Goal: Task Accomplishment & Management: Use online tool/utility

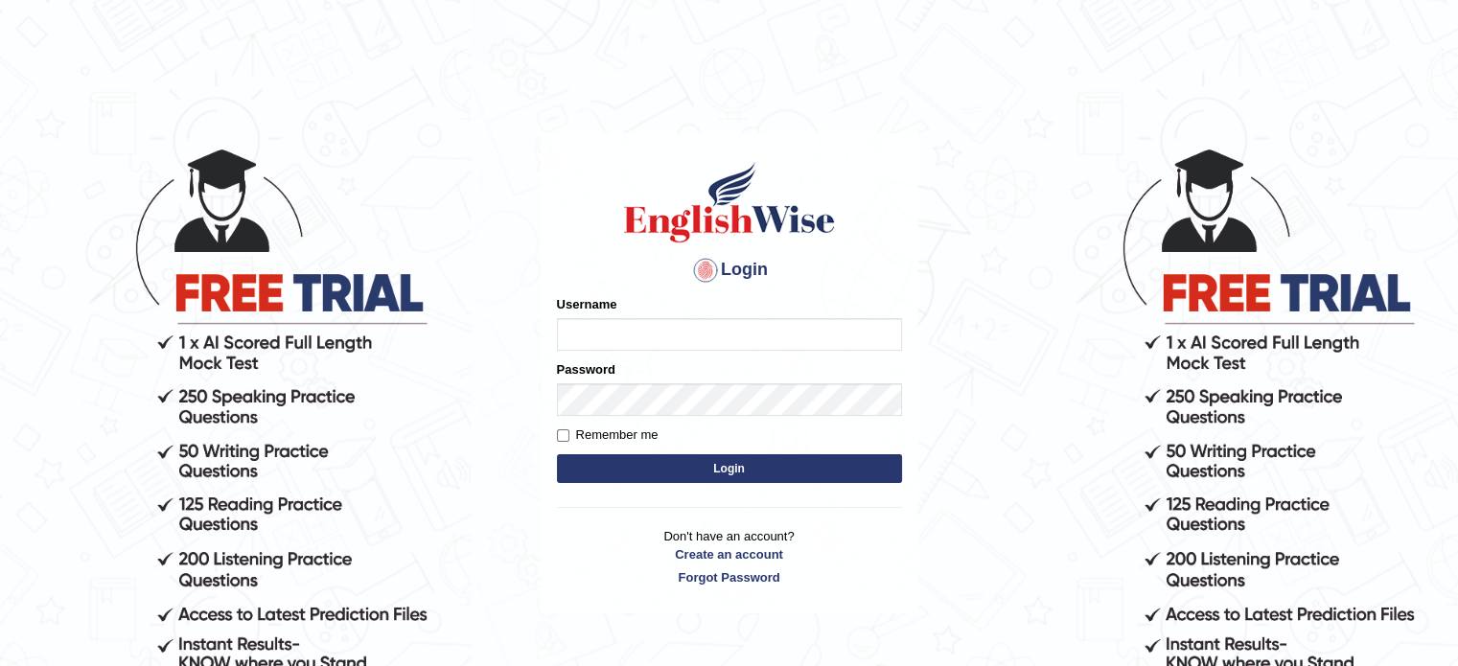
type input "jcaugustoo"
click at [778, 465] on button "Login" at bounding box center [729, 468] width 345 height 29
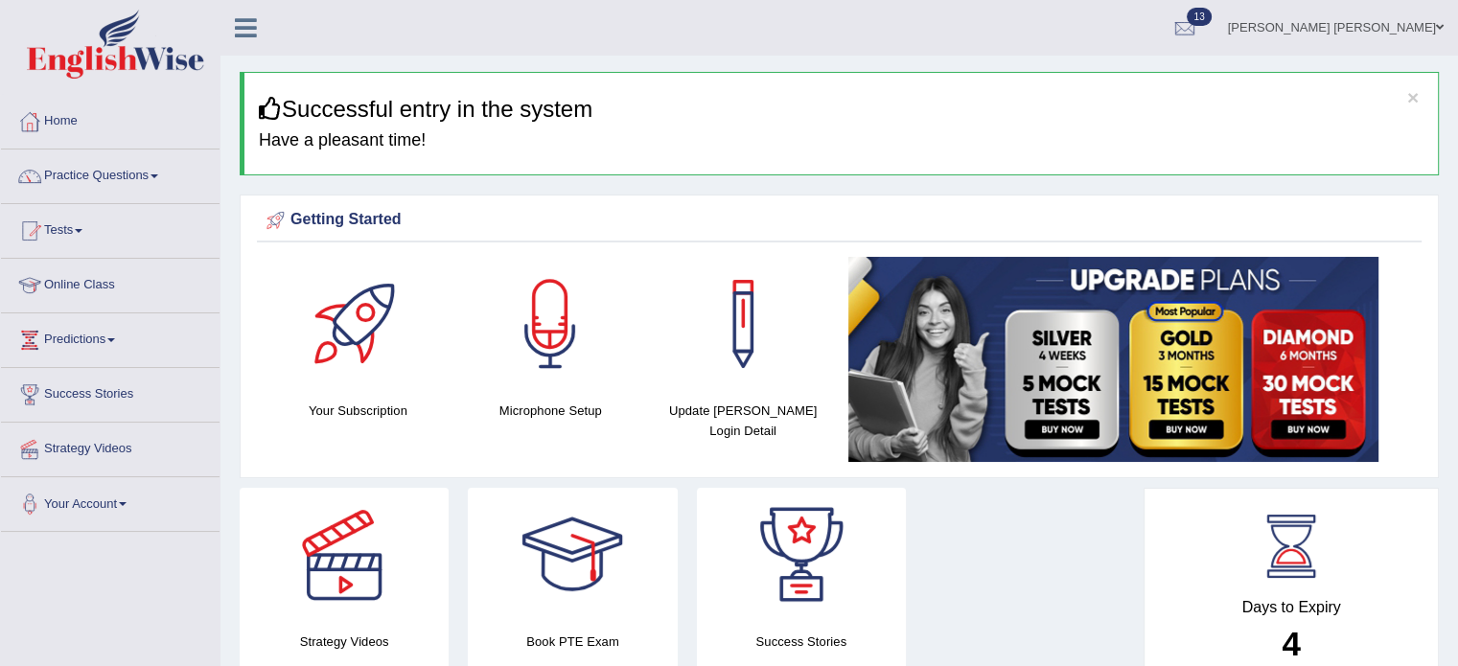
click at [70, 218] on link "Tests" at bounding box center [110, 228] width 219 height 48
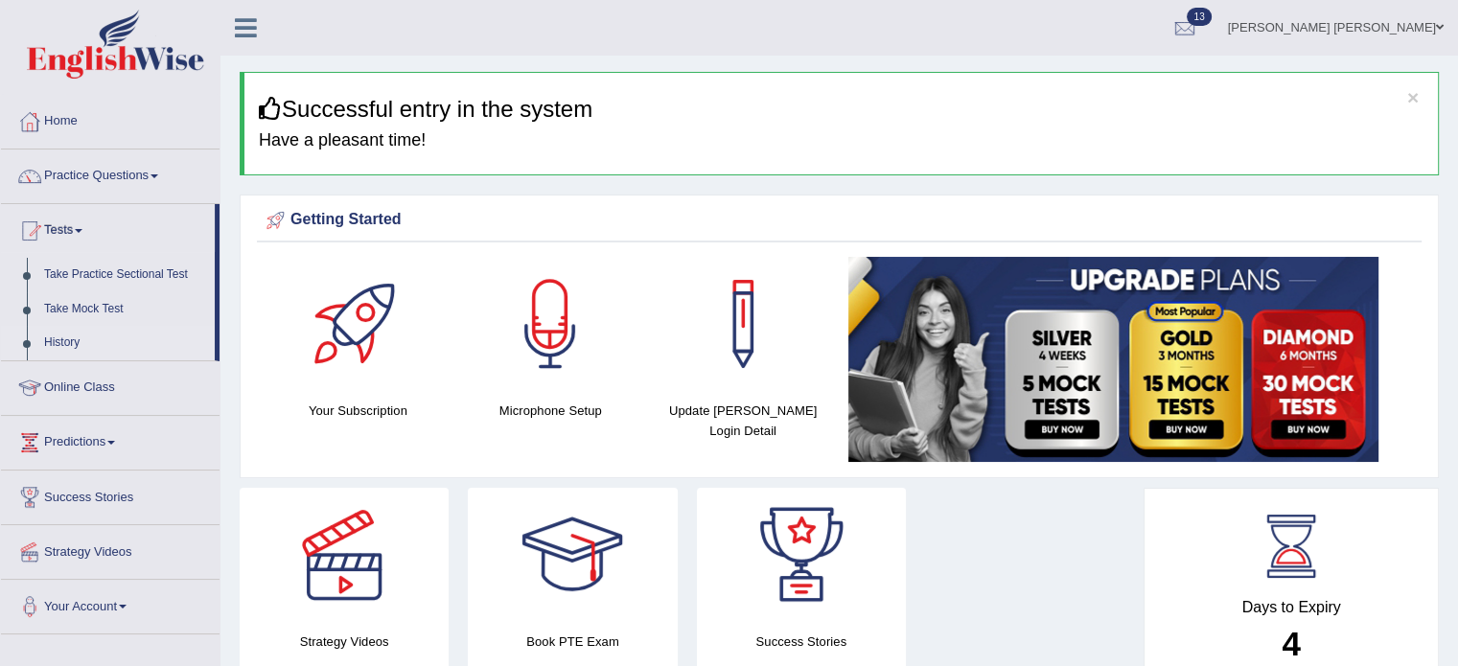
click at [65, 326] on link "History" at bounding box center [124, 343] width 179 height 35
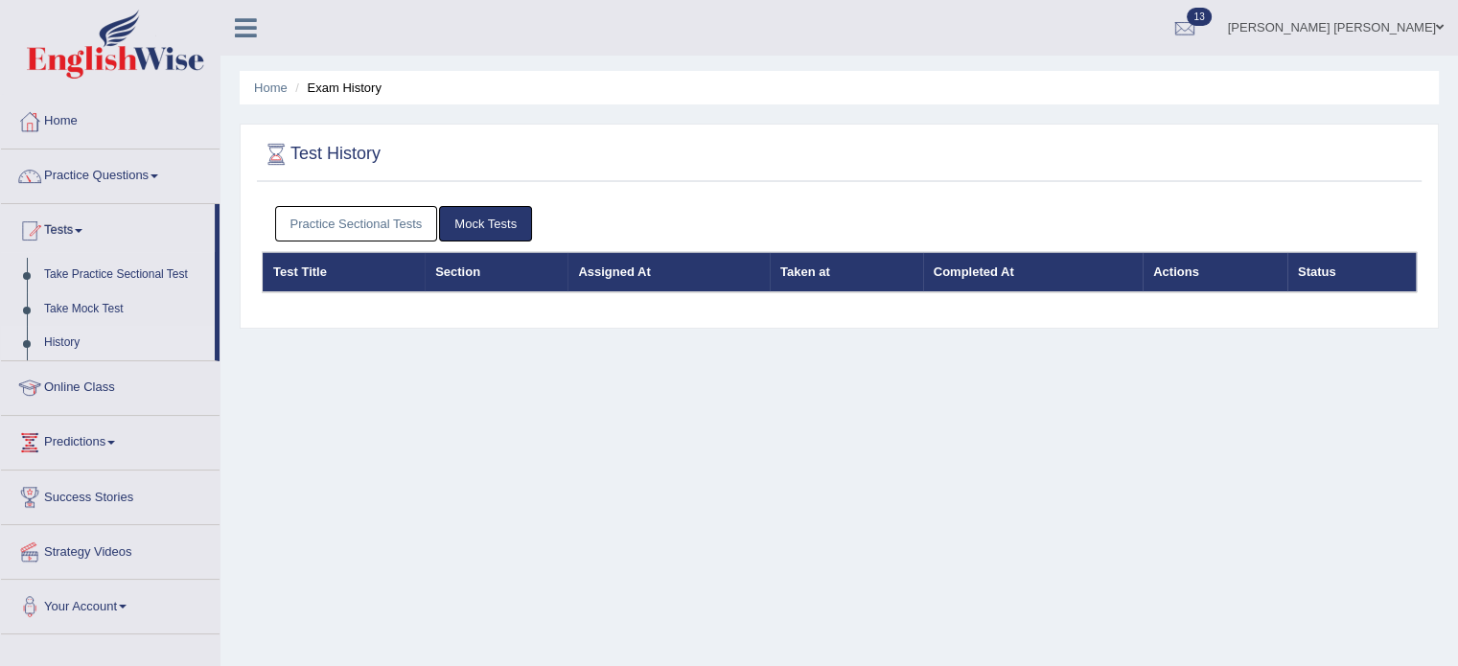
click at [466, 223] on link "Mock Tests" at bounding box center [485, 223] width 93 height 35
click at [366, 225] on link "Practice Sectional Tests" at bounding box center [356, 223] width 163 height 35
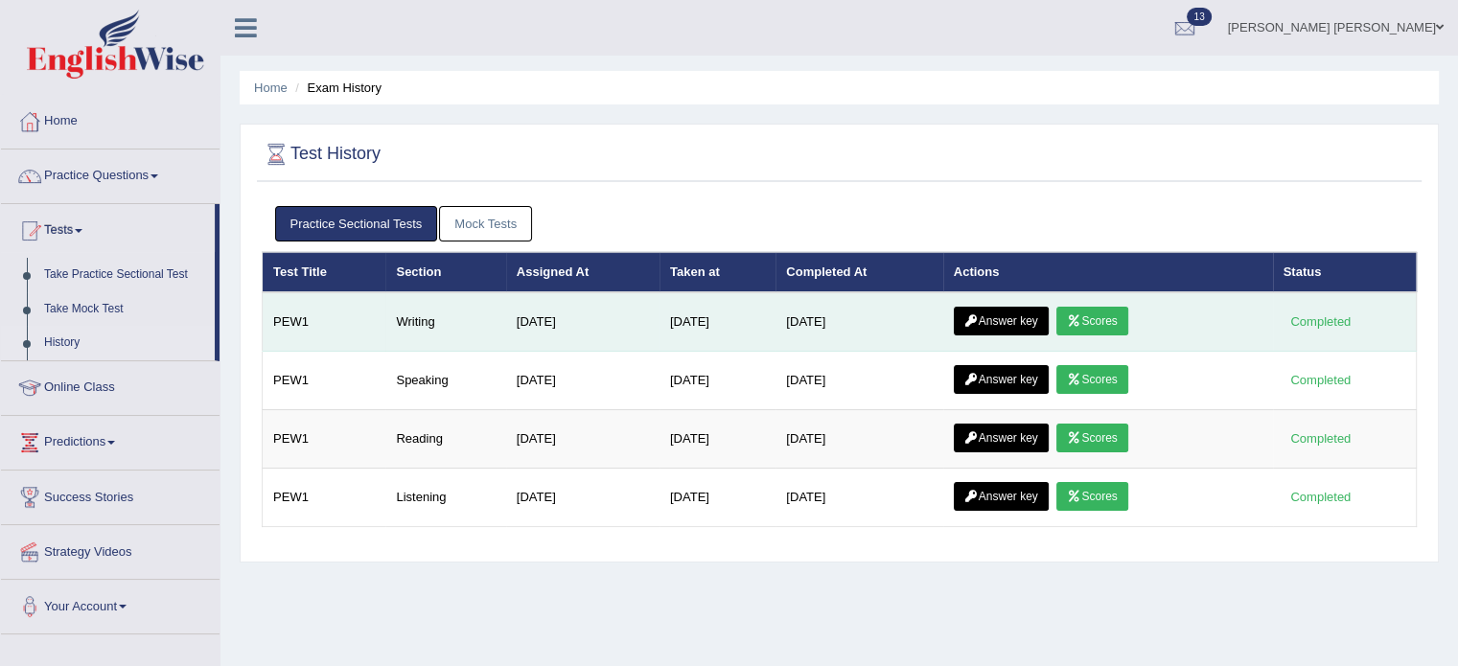
click at [1007, 321] on link "Answer key" at bounding box center [1001, 321] width 95 height 29
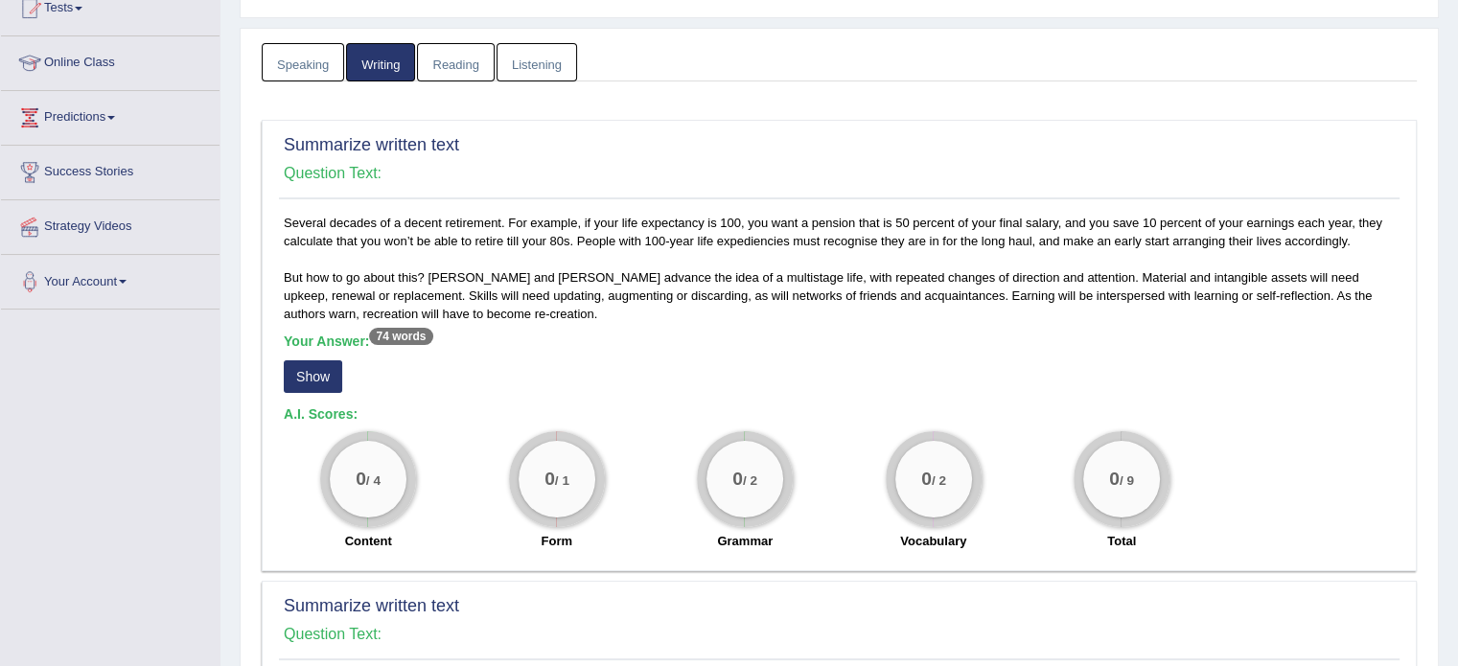
scroll to position [192, 0]
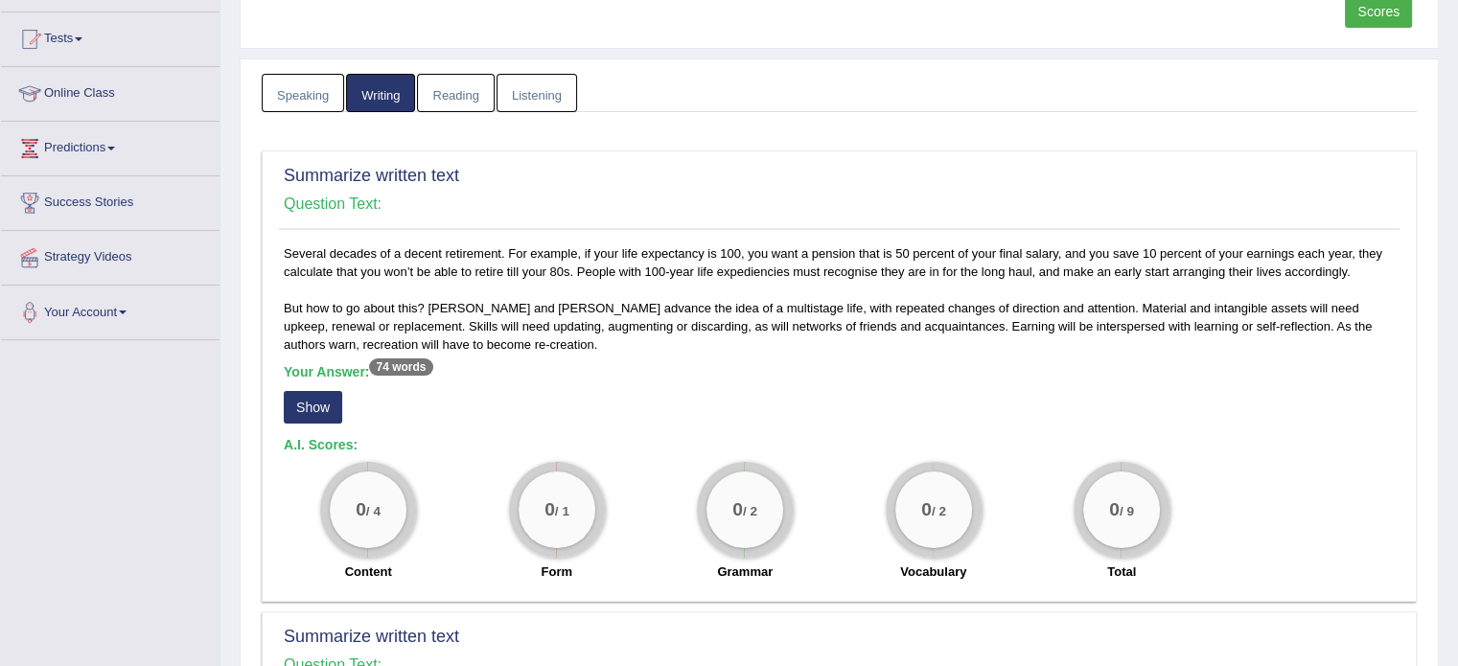
click at [310, 399] on button "Show" at bounding box center [313, 407] width 58 height 33
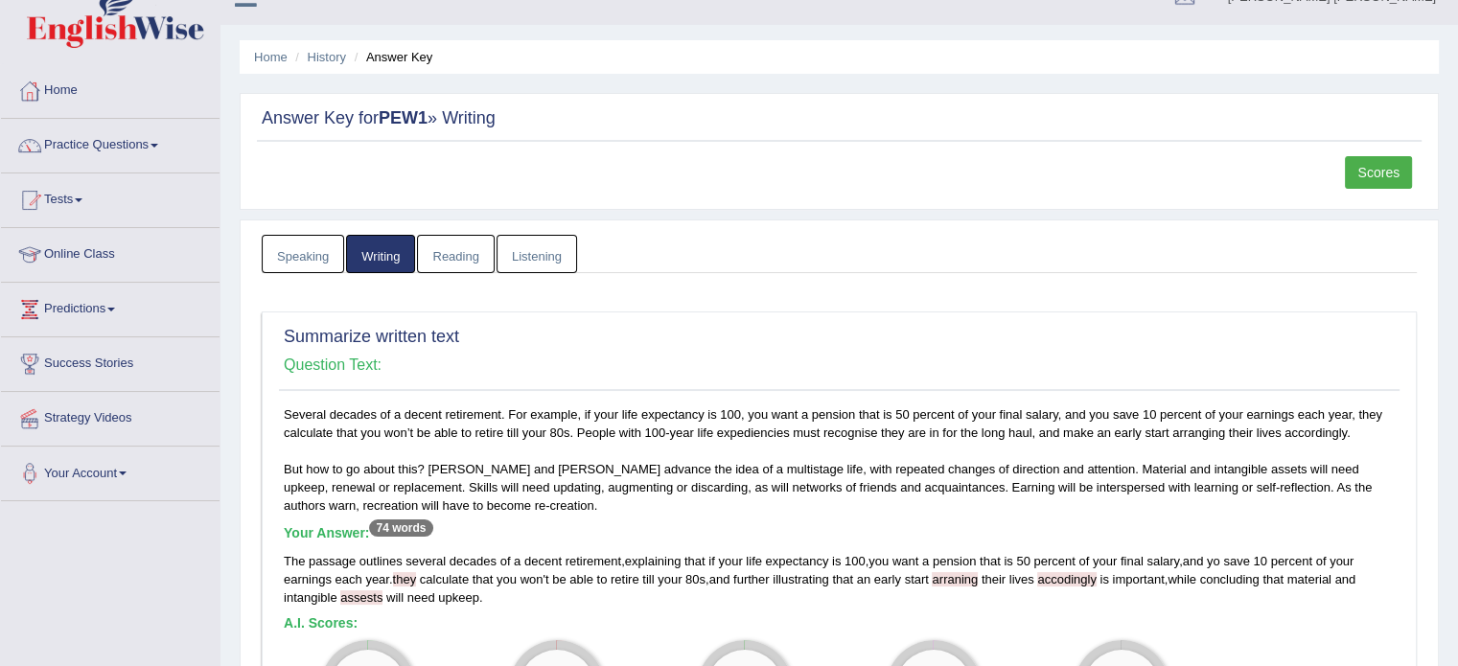
scroll to position [0, 0]
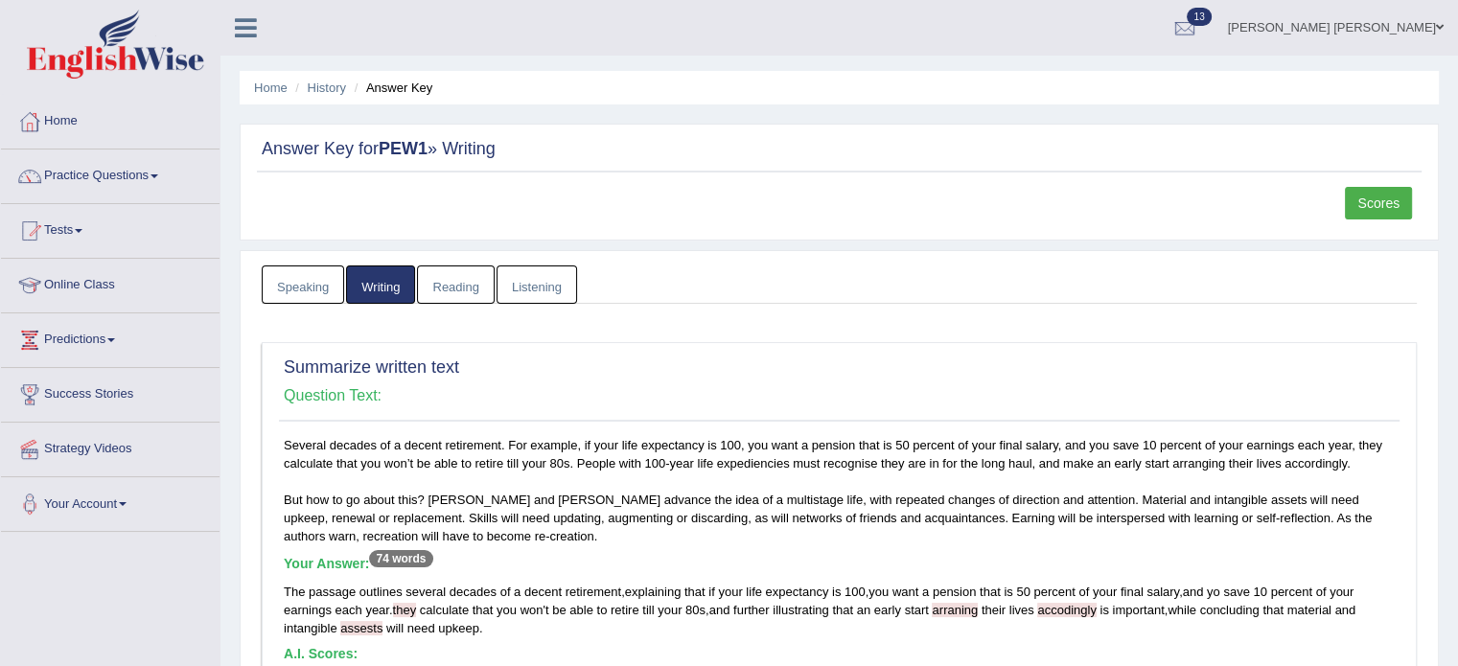
click at [1387, 196] on link "Scores" at bounding box center [1378, 203] width 67 height 33
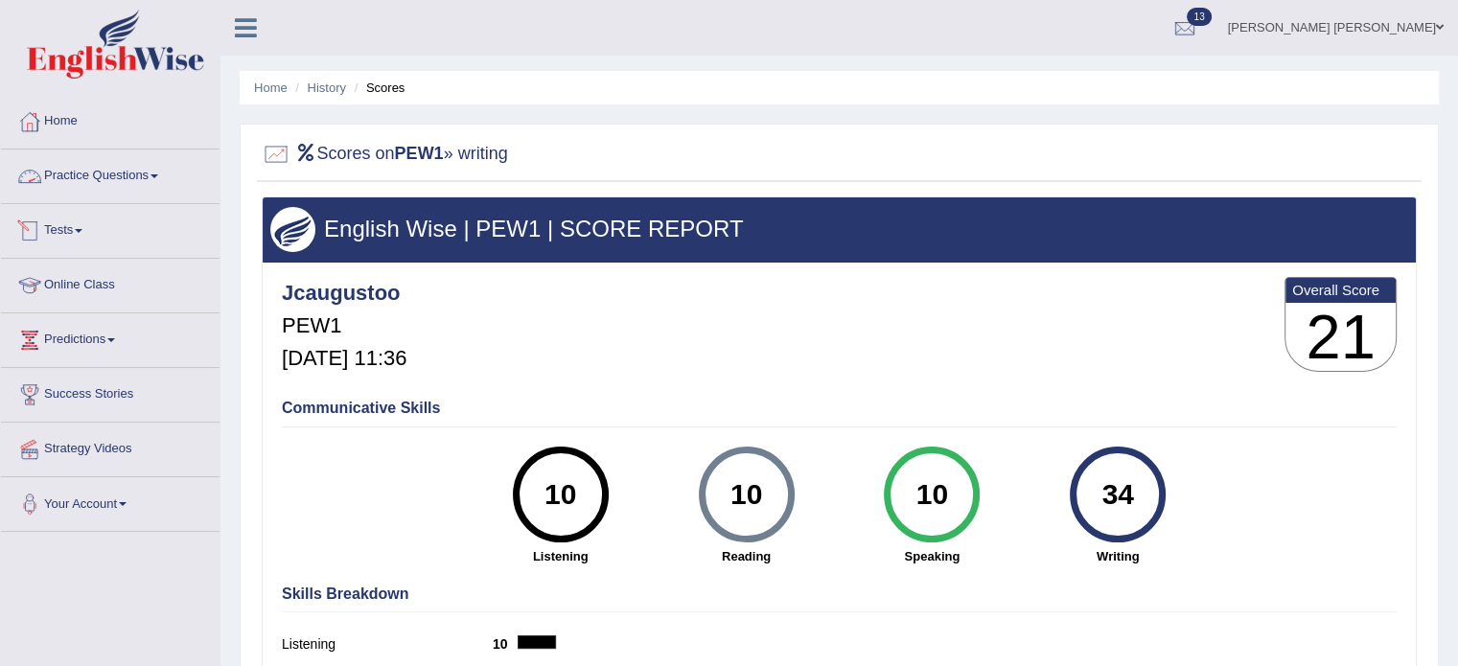
click at [61, 218] on link "Tests" at bounding box center [110, 228] width 219 height 48
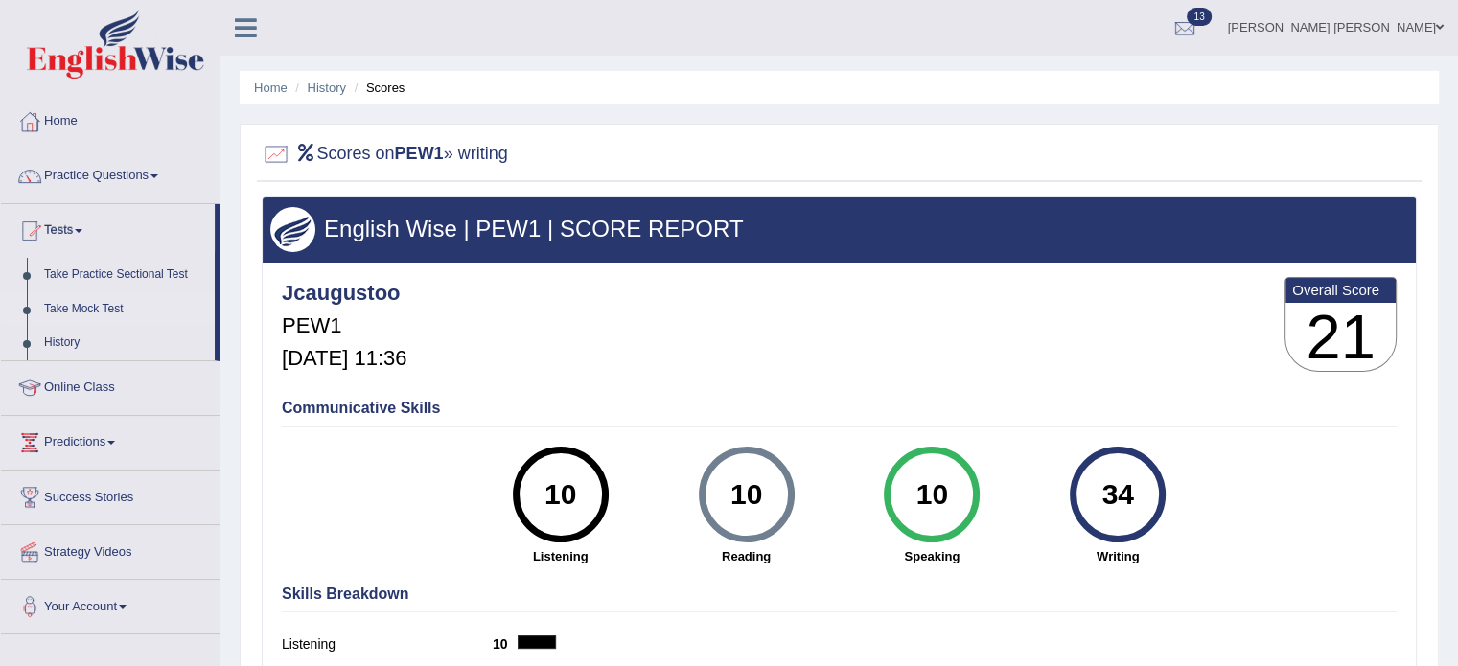
click at [89, 310] on link "Take Mock Test" at bounding box center [124, 309] width 179 height 35
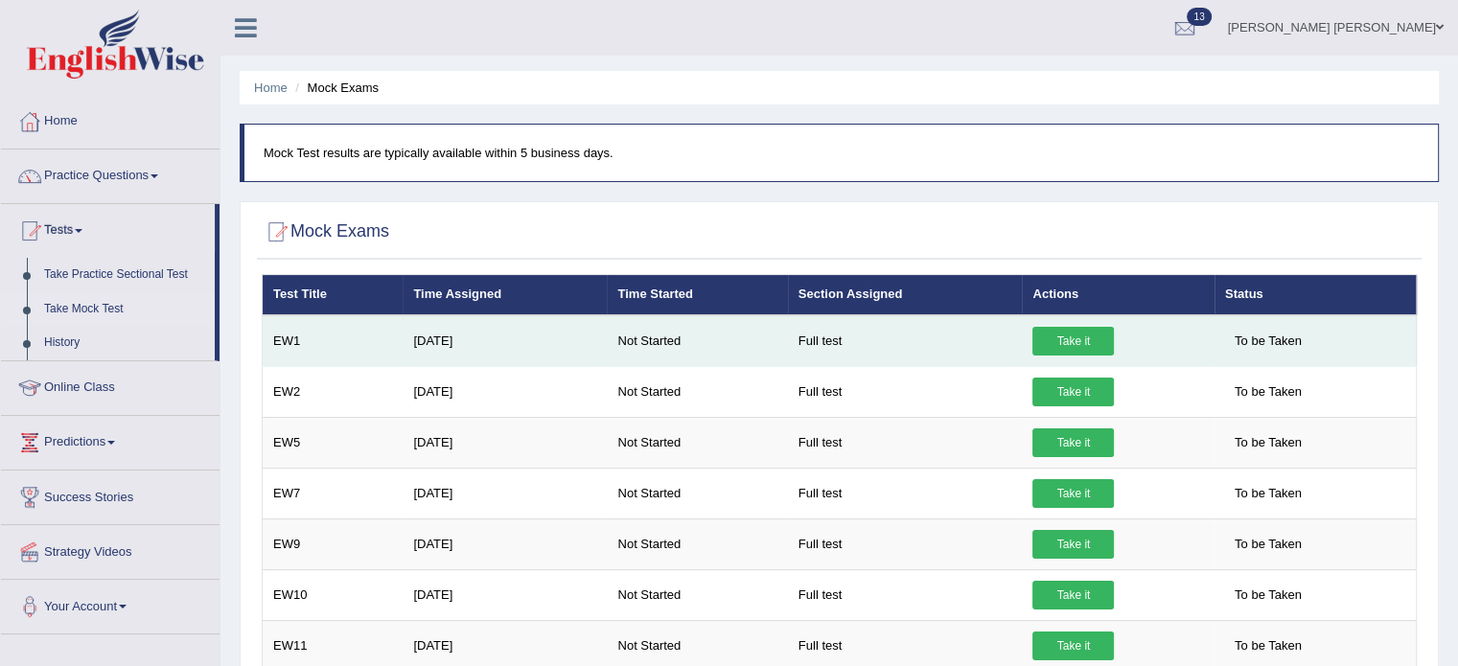
click at [1082, 338] on link "Take it" at bounding box center [1072, 341] width 81 height 29
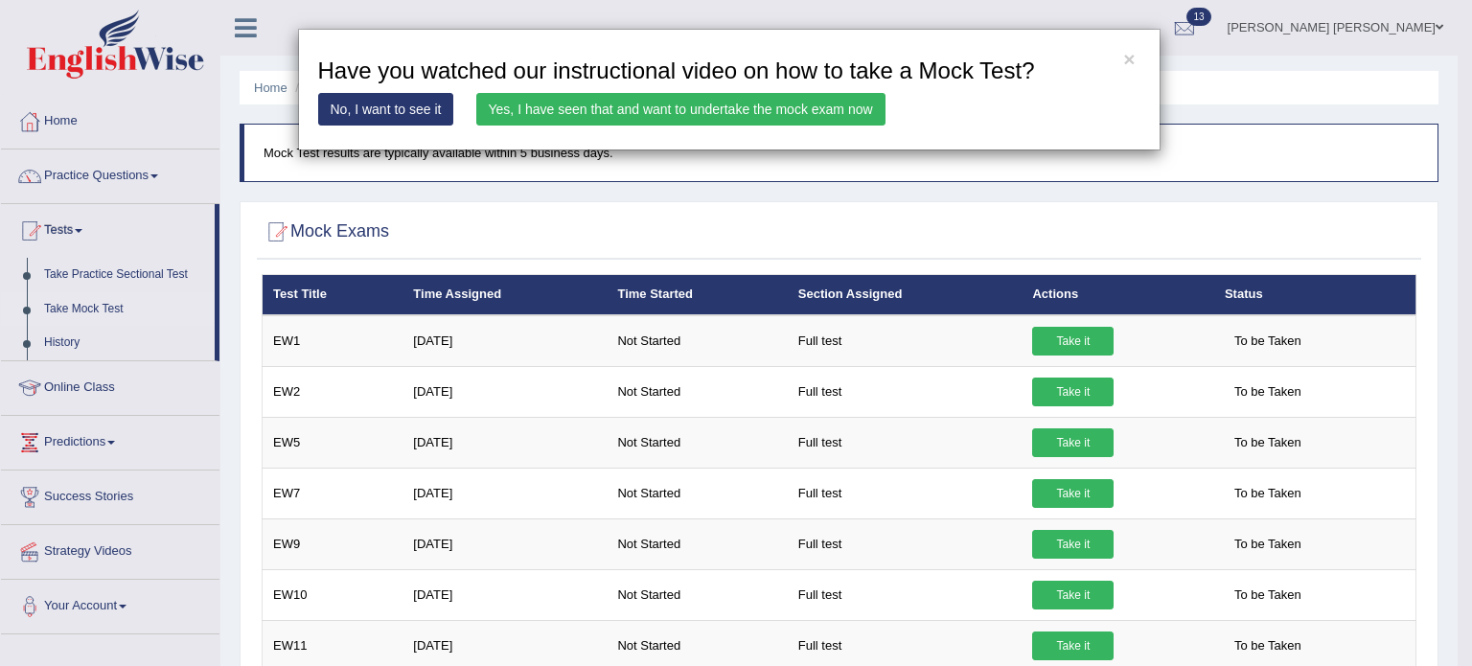
click at [683, 108] on link "Yes, I have seen that and want to undertake the mock exam now" at bounding box center [680, 109] width 409 height 33
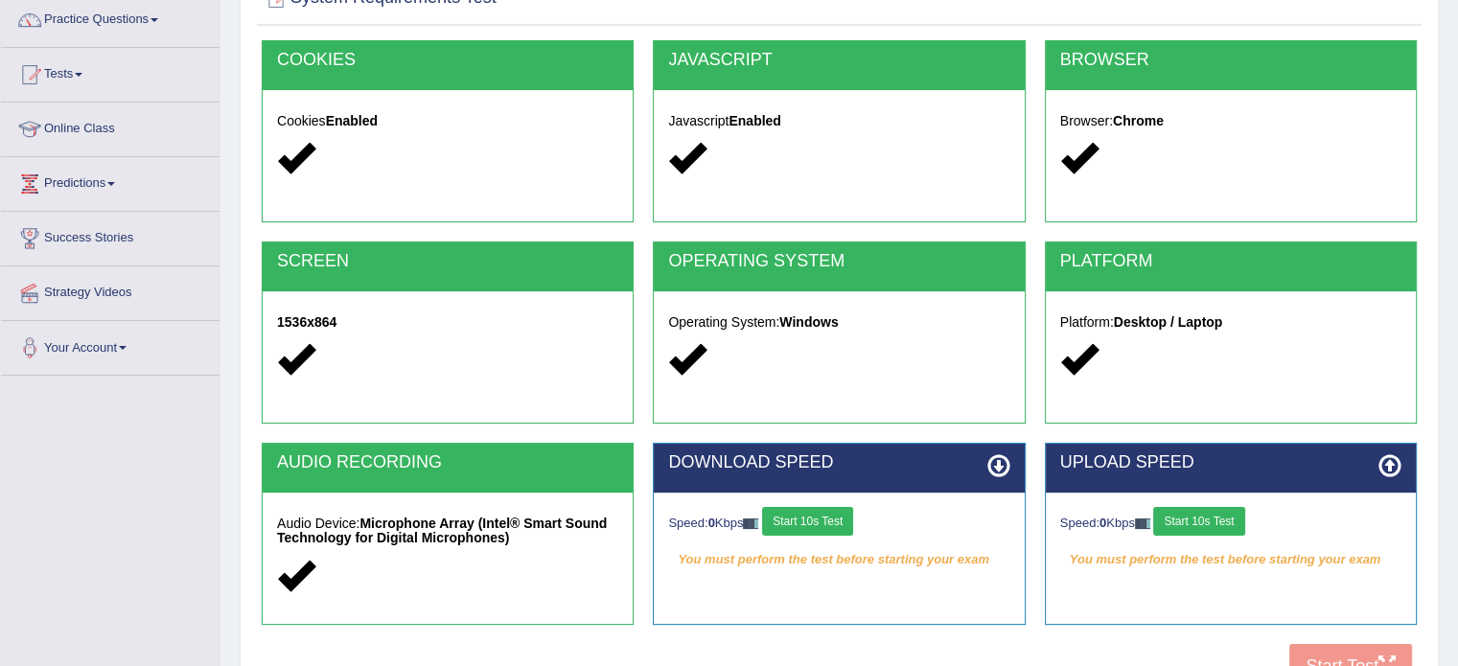
scroll to position [192, 0]
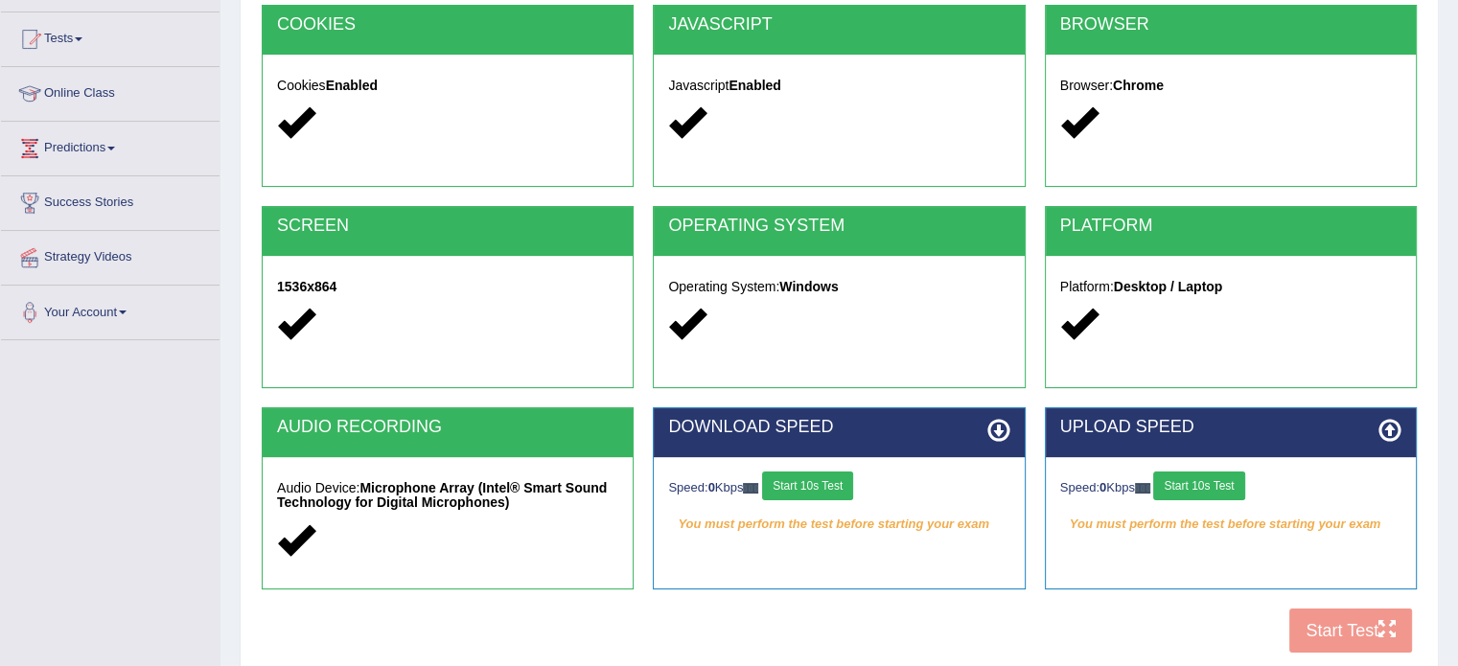
click at [1227, 478] on button "Start 10s Test" at bounding box center [1198, 486] width 91 height 29
click at [843, 494] on button "Start 10s Test" at bounding box center [807, 486] width 91 height 29
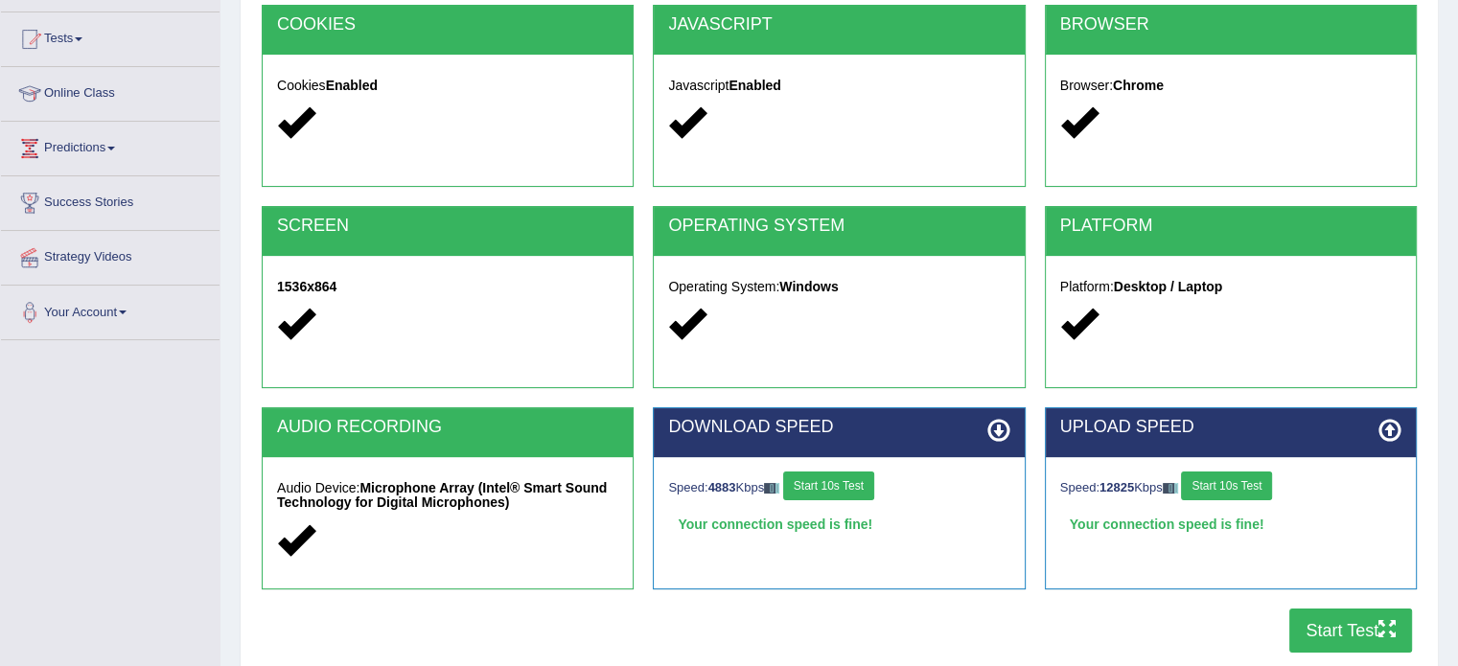
click at [1370, 626] on button "Start Test" at bounding box center [1350, 631] width 123 height 44
